Goal: Feedback & Contribution: Submit feedback/report problem

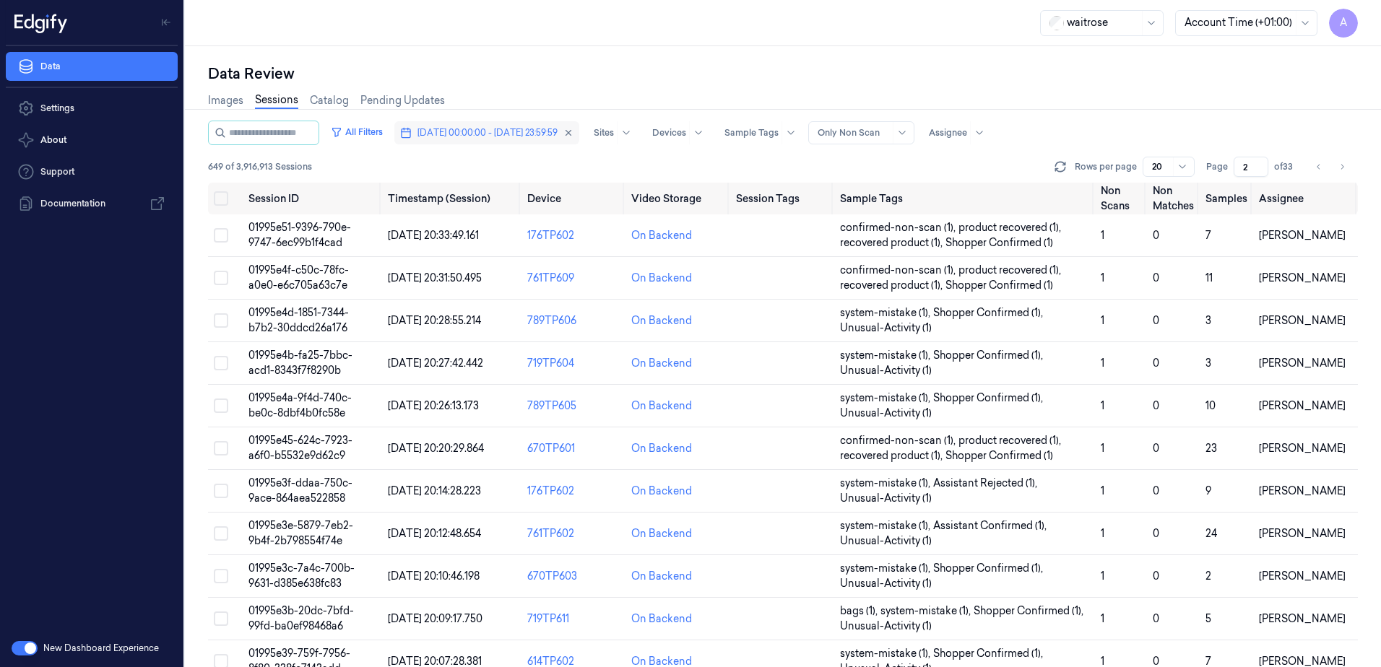
click at [477, 128] on span "[DATE] 00:00:00 - [DATE] 23:59:59" at bounding box center [487, 132] width 140 height 13
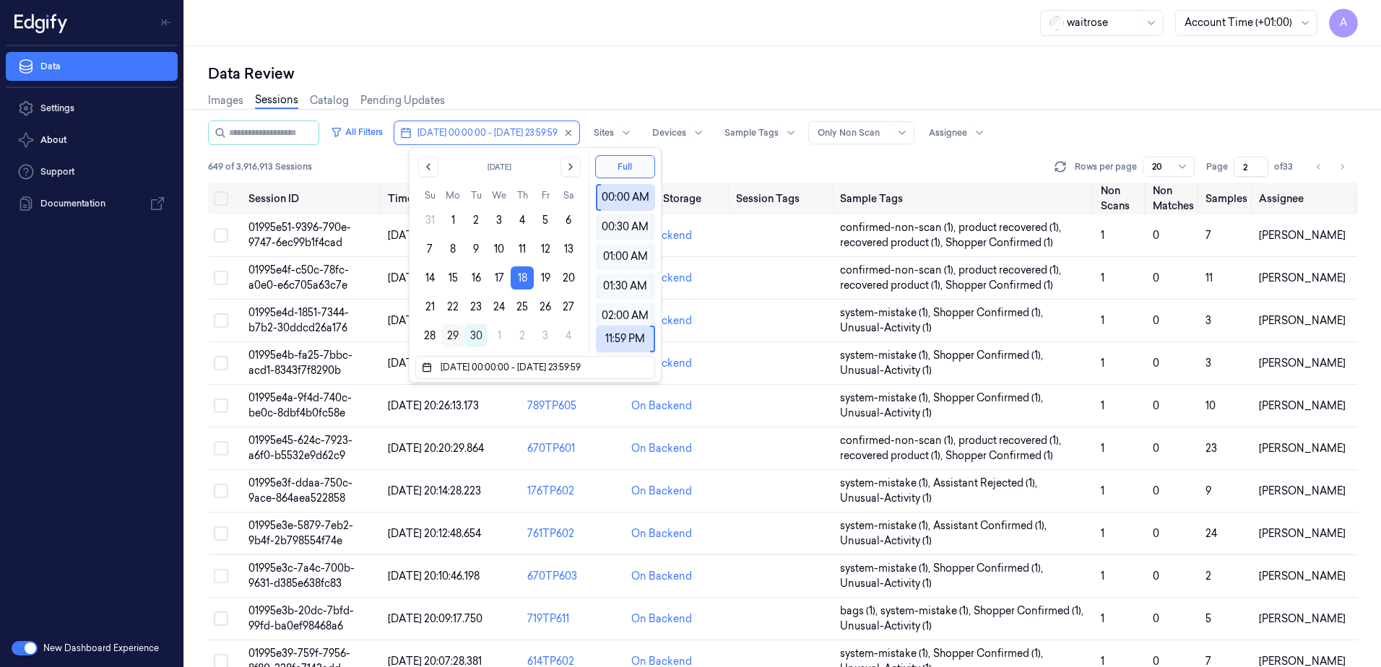
click at [446, 342] on button "29" at bounding box center [452, 335] width 23 height 23
type input "[DATE] 00:00:00 - [DATE] 23:59:59"
click at [569, 69] on div "Data Review" at bounding box center [783, 74] width 1150 height 20
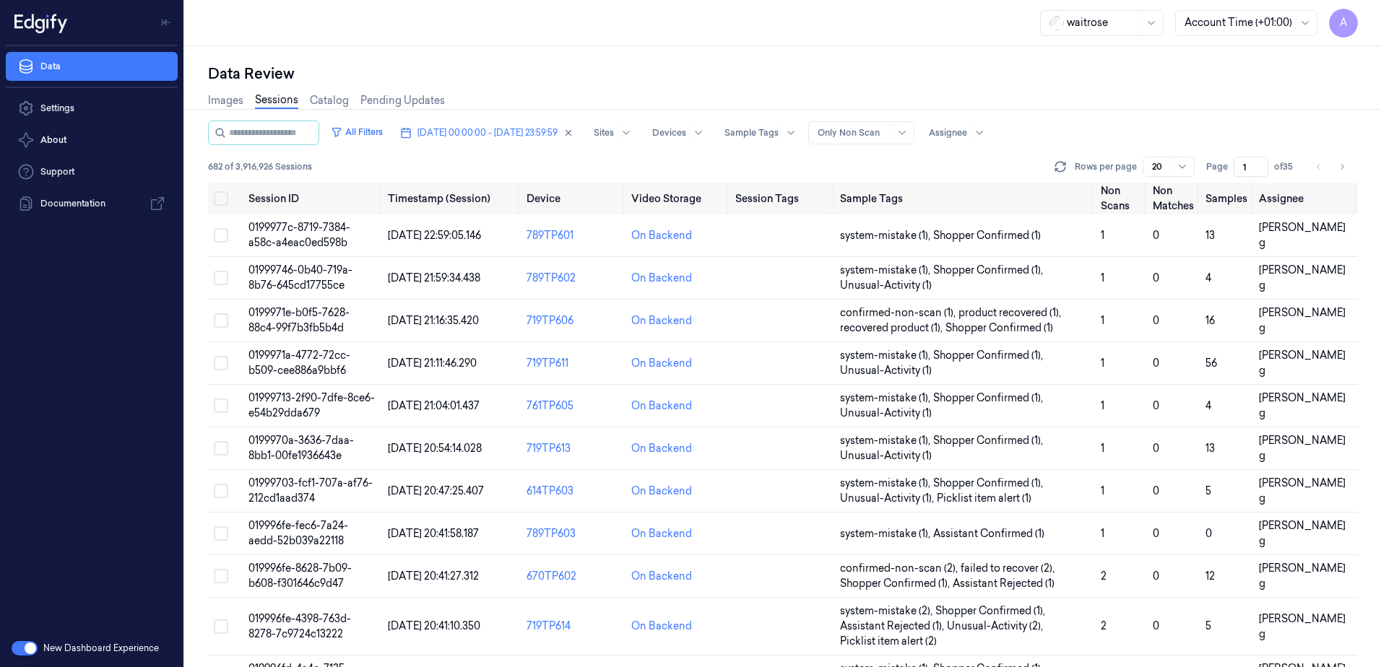
drag, startPoint x: 1247, startPoint y: 170, endPoint x: 1239, endPoint y: 176, distance: 9.7
click at [1239, 176] on input "1" at bounding box center [1251, 167] width 35 height 20
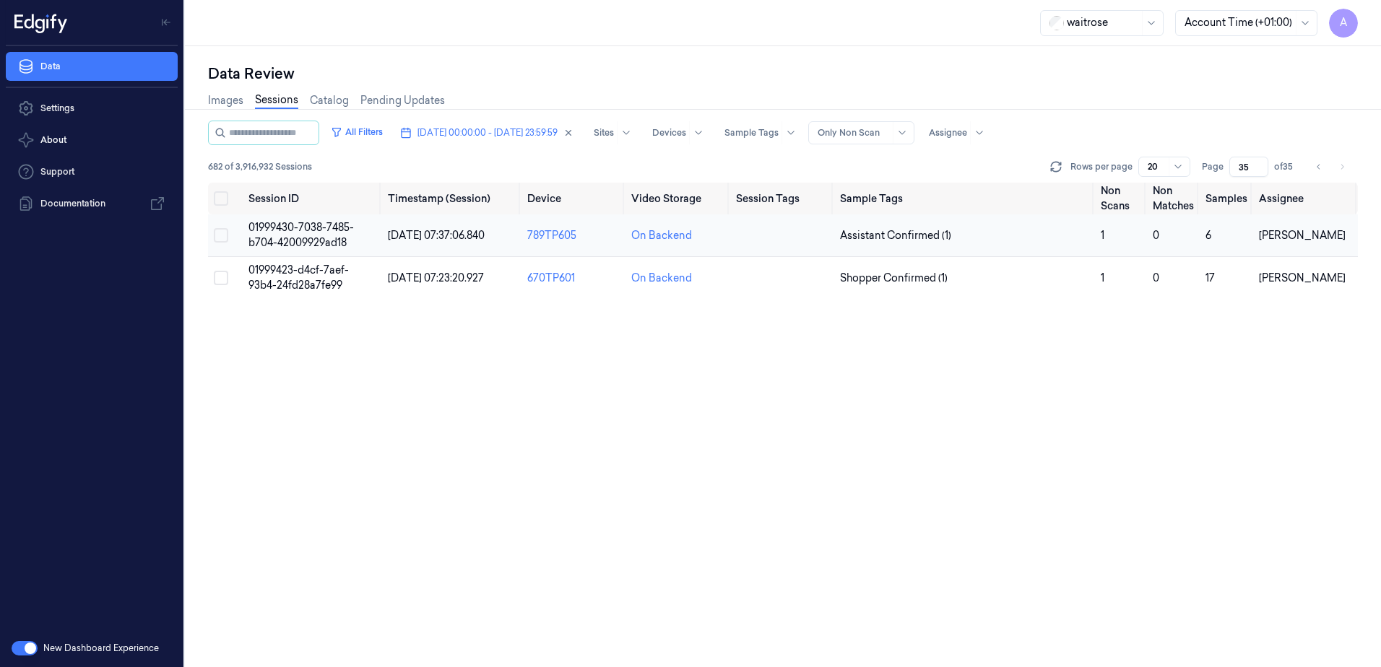
type input "35"
click at [311, 226] on span "01999430-7038-7485-b704-42009929ad18" at bounding box center [300, 235] width 105 height 28
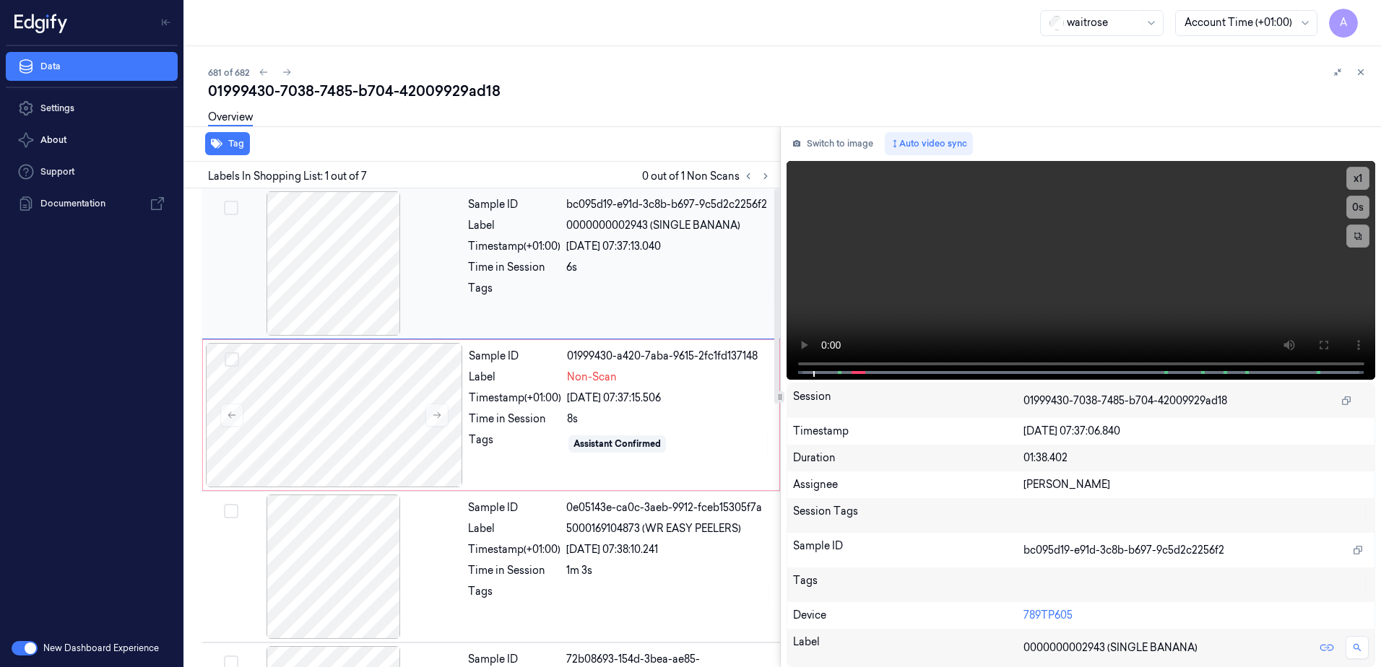
click at [571, 294] on div at bounding box center [668, 292] width 205 height 23
click at [438, 418] on icon at bounding box center [437, 415] width 8 height 7
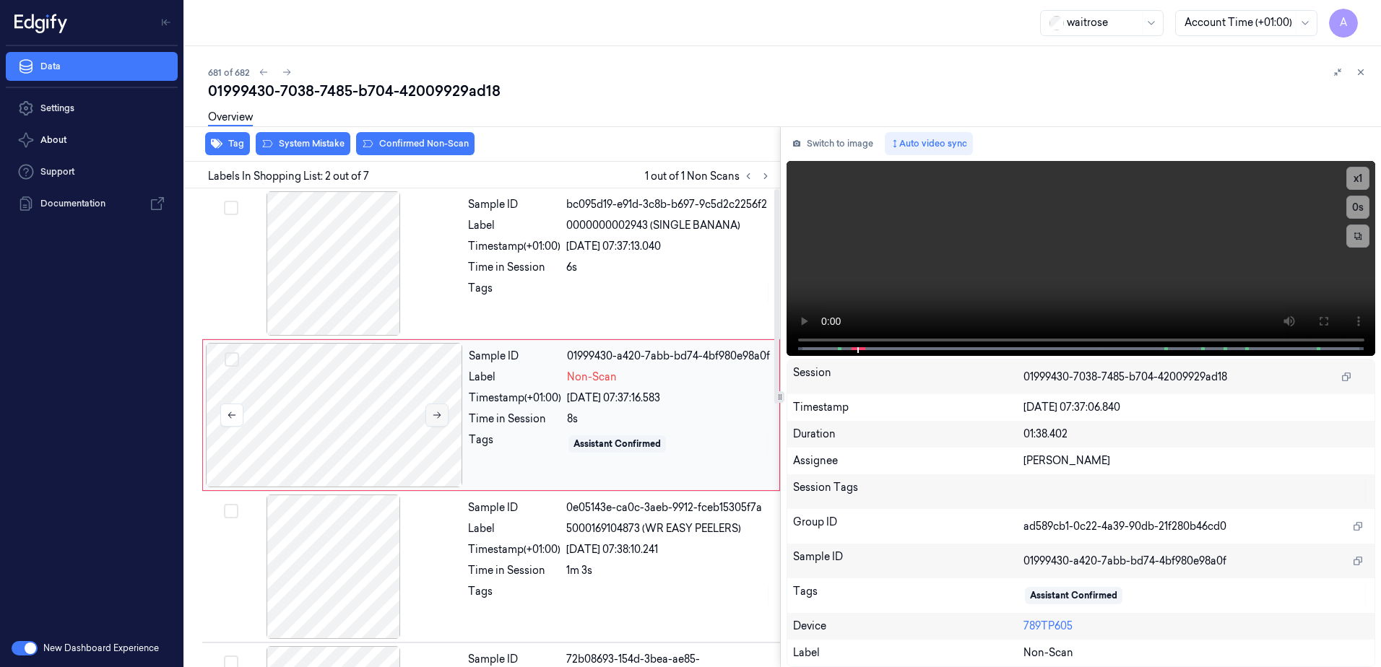
click at [441, 415] on icon at bounding box center [437, 415] width 10 height 10
click at [1328, 316] on icon at bounding box center [1323, 322] width 12 height 12
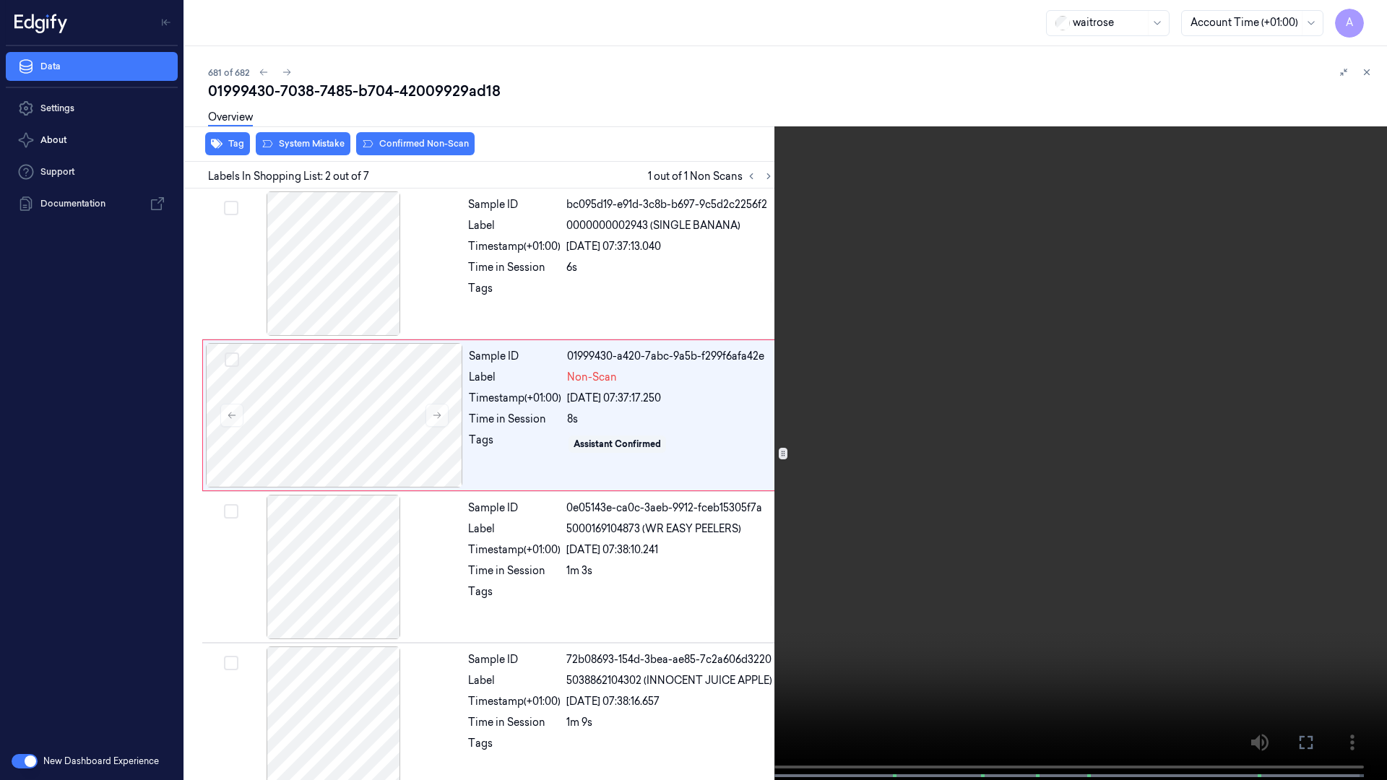
click at [923, 491] on video at bounding box center [693, 391] width 1387 height 783
drag, startPoint x: 1310, startPoint y: 740, endPoint x: 1307, endPoint y: 665, distance: 75.2
click at [0, 0] on icon at bounding box center [0, 0] width 0 height 0
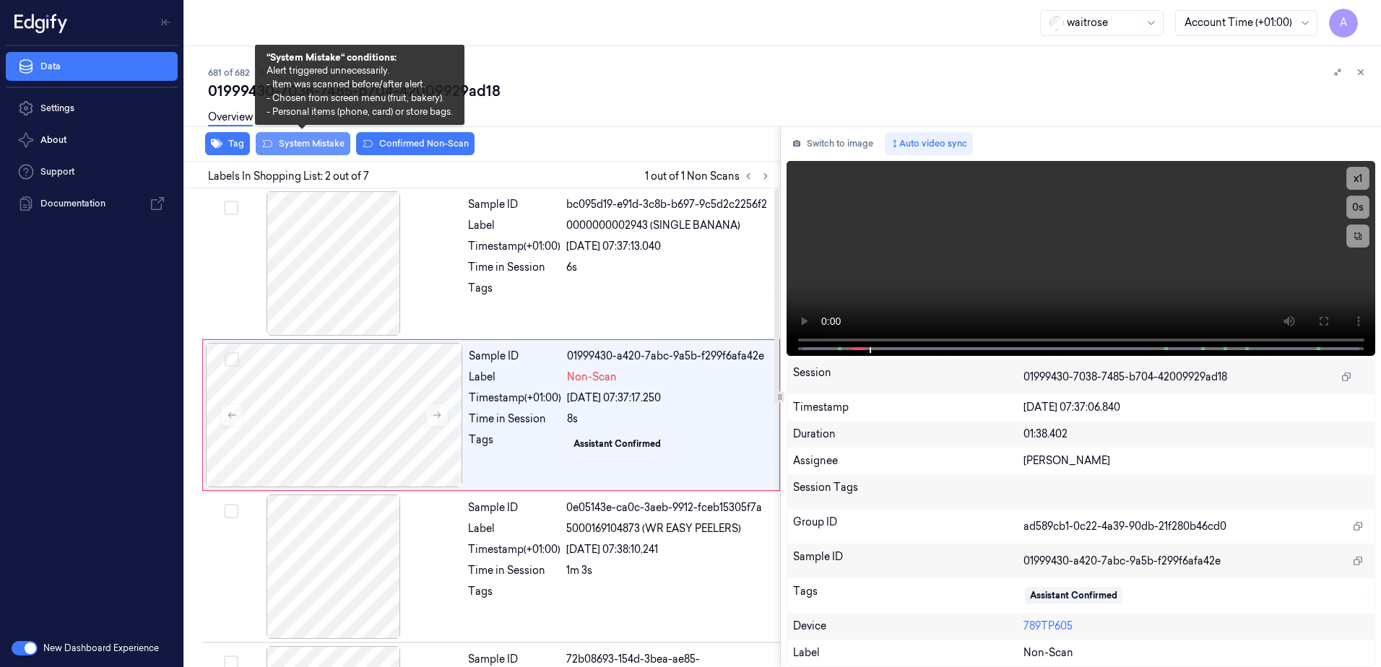
click at [305, 144] on button "System Mistake" at bounding box center [303, 143] width 95 height 23
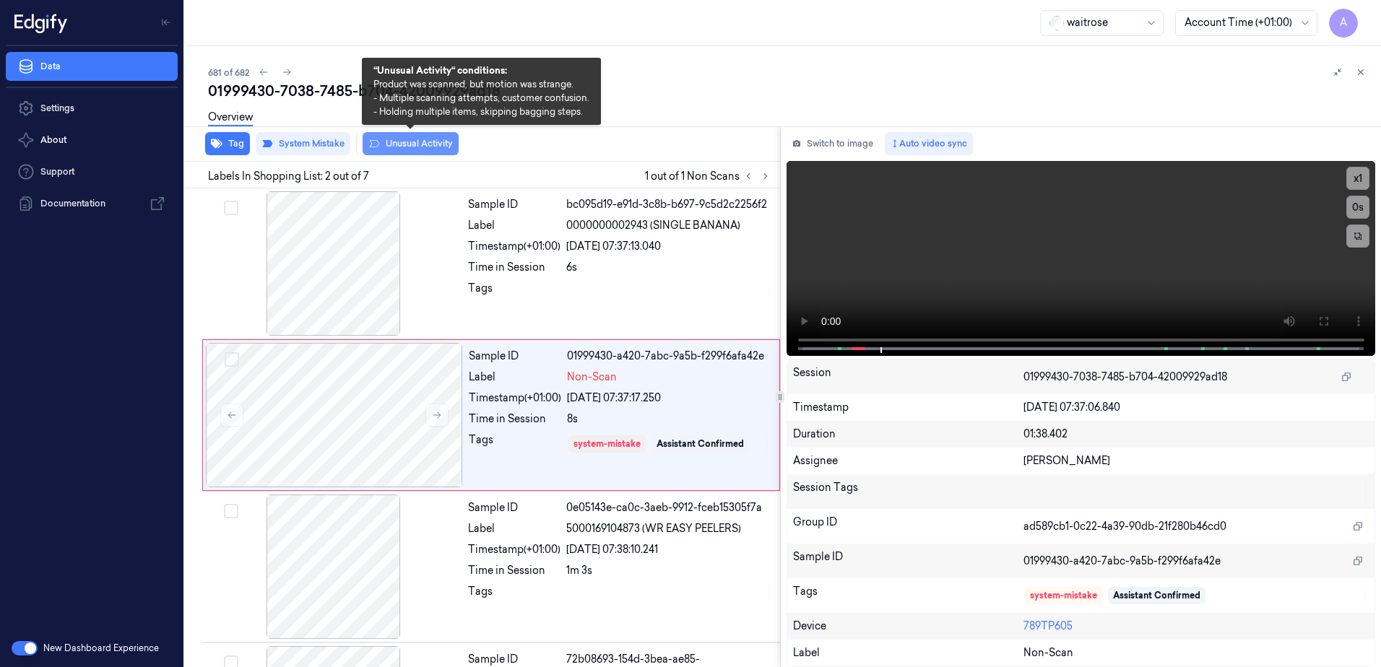
click at [402, 144] on button "Unusual Activity" at bounding box center [411, 143] width 96 height 23
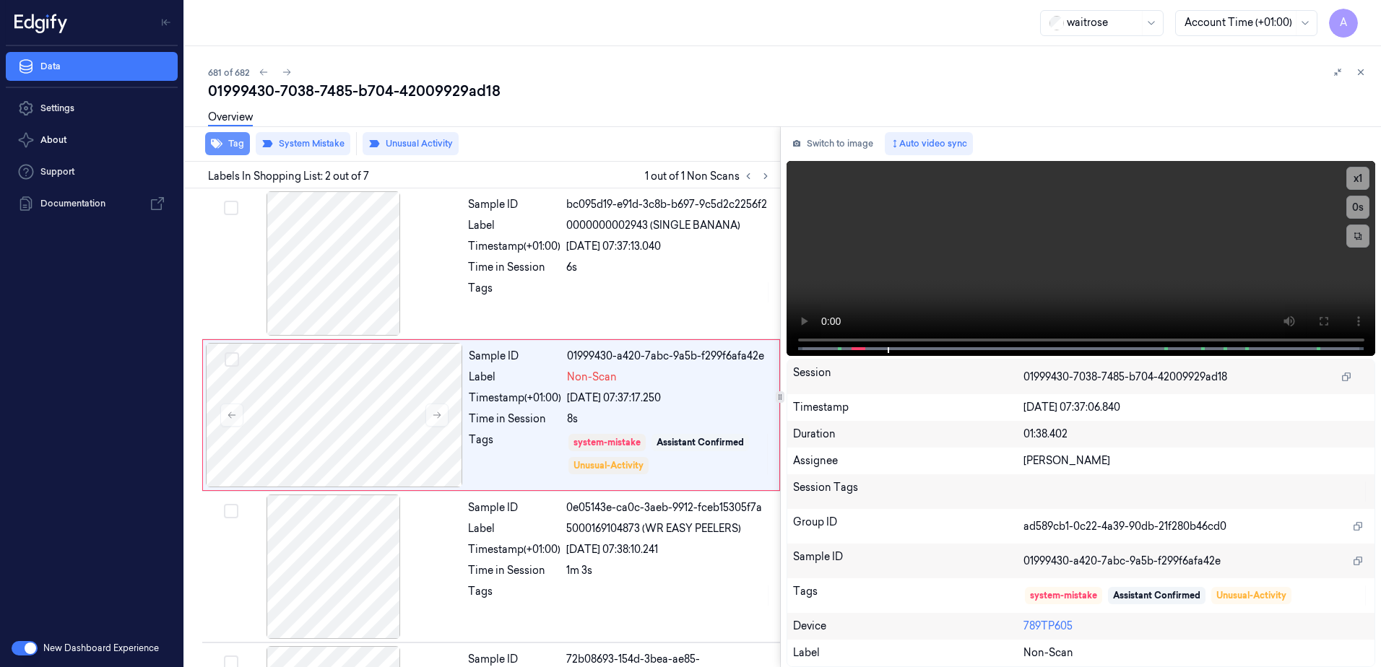
click at [230, 150] on button "Tag" at bounding box center [227, 143] width 45 height 23
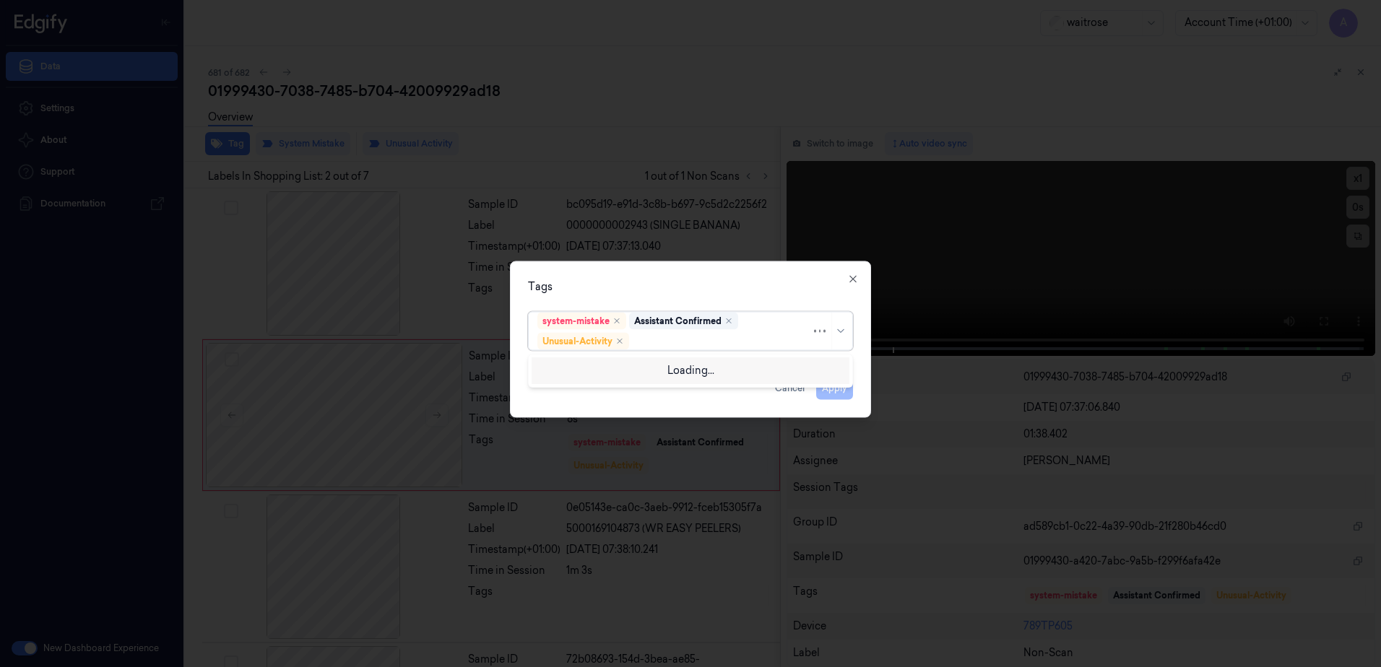
click at [675, 346] on div at bounding box center [721, 341] width 179 height 15
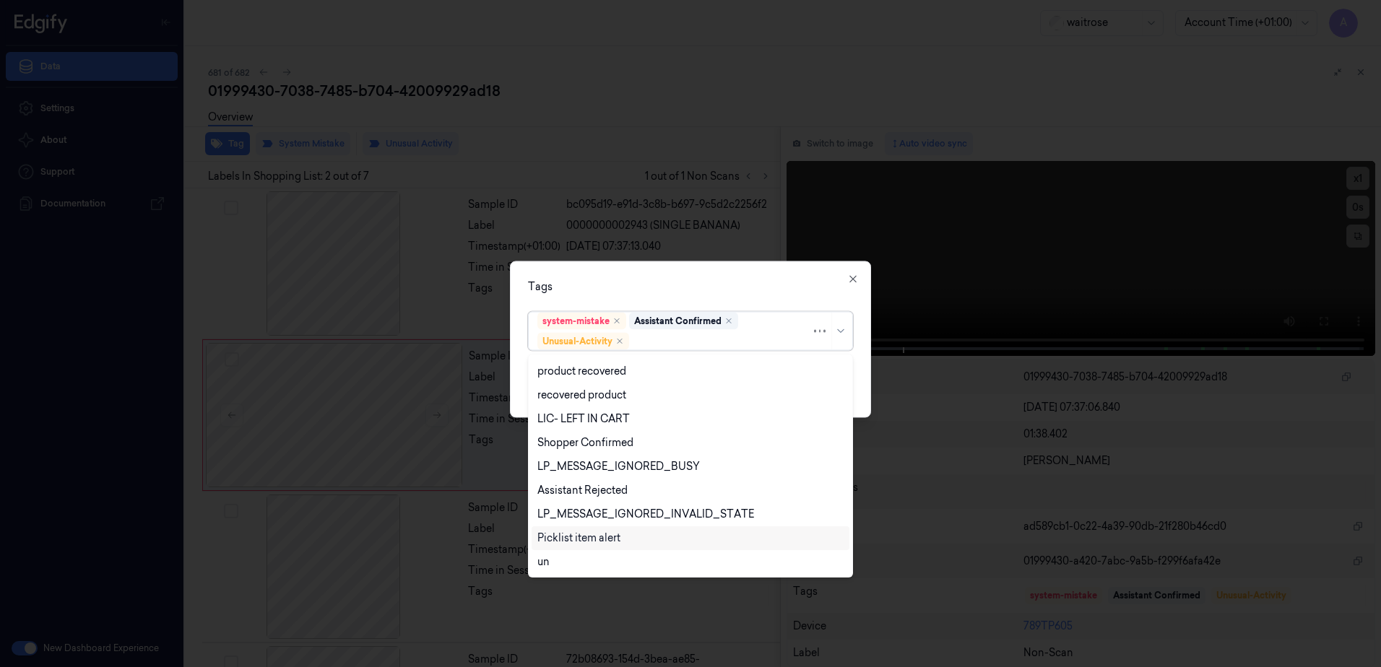
click at [573, 534] on div "Picklist item alert" at bounding box center [578, 538] width 83 height 15
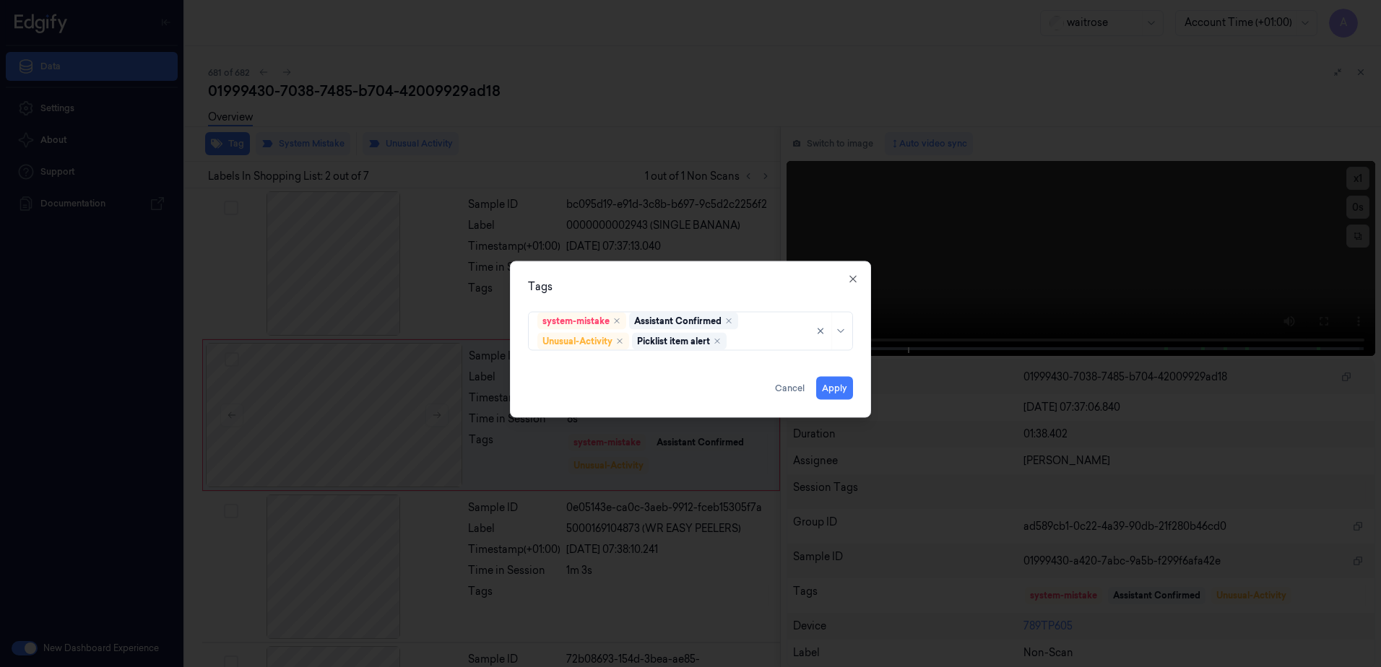
click at [708, 288] on div "Tags" at bounding box center [690, 287] width 325 height 15
click at [821, 384] on button "Apply" at bounding box center [834, 388] width 37 height 23
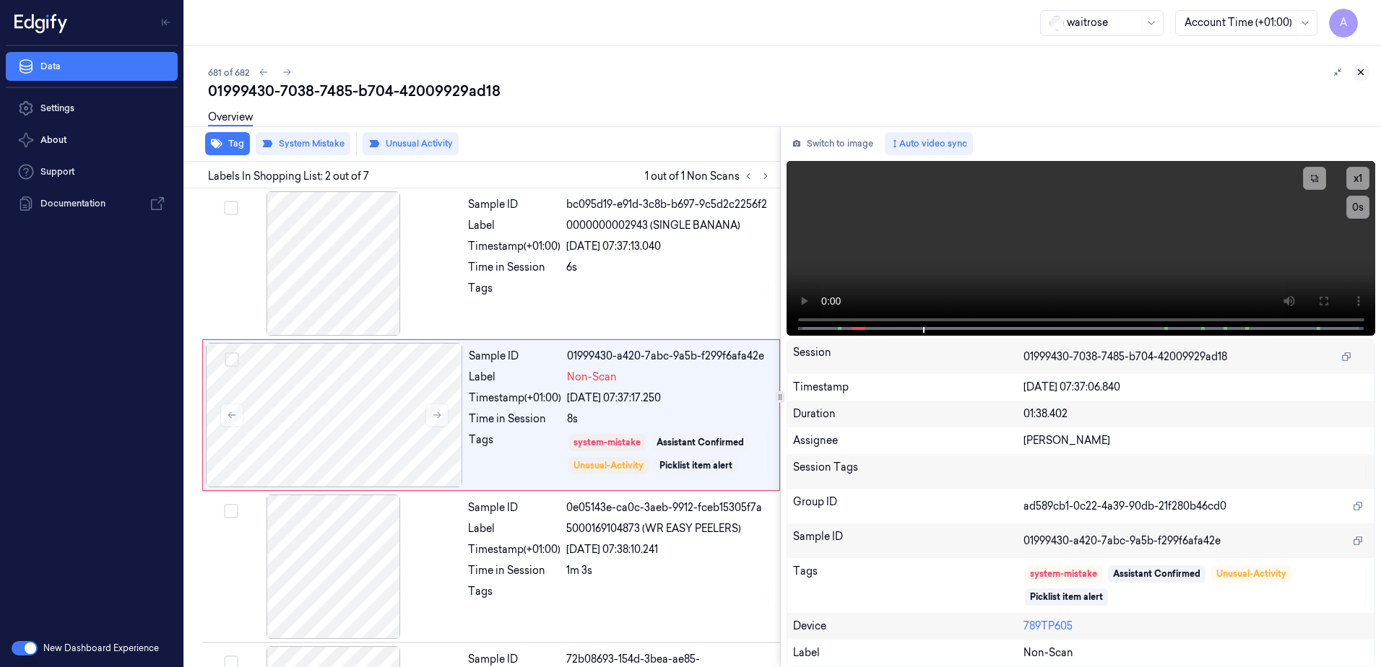
click at [1358, 74] on icon at bounding box center [1361, 72] width 10 height 10
